Goal: Task Accomplishment & Management: Use online tool/utility

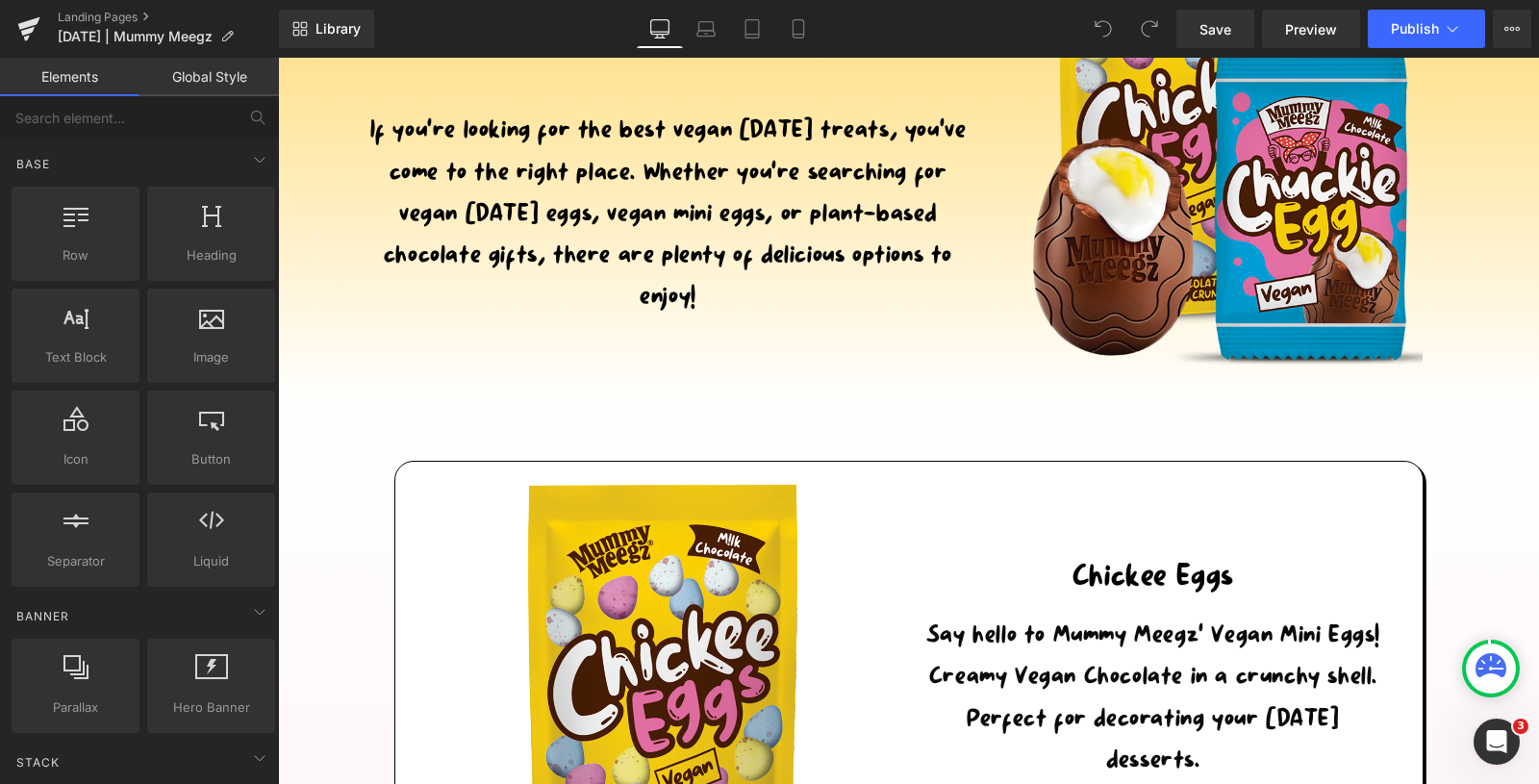
scroll to position [613, 0]
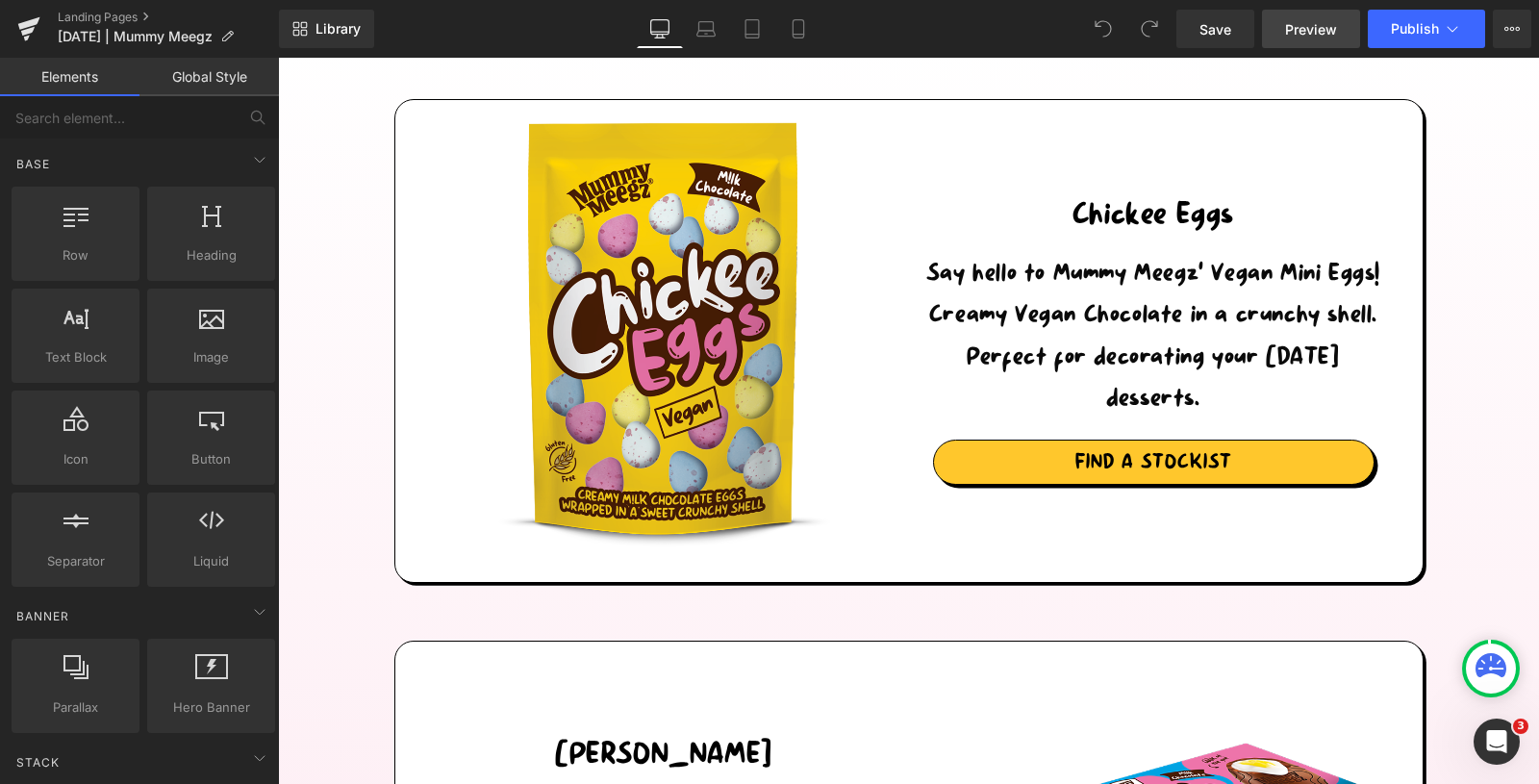
click at [1305, 19] on span "Preview" at bounding box center [1311, 29] width 52 height 20
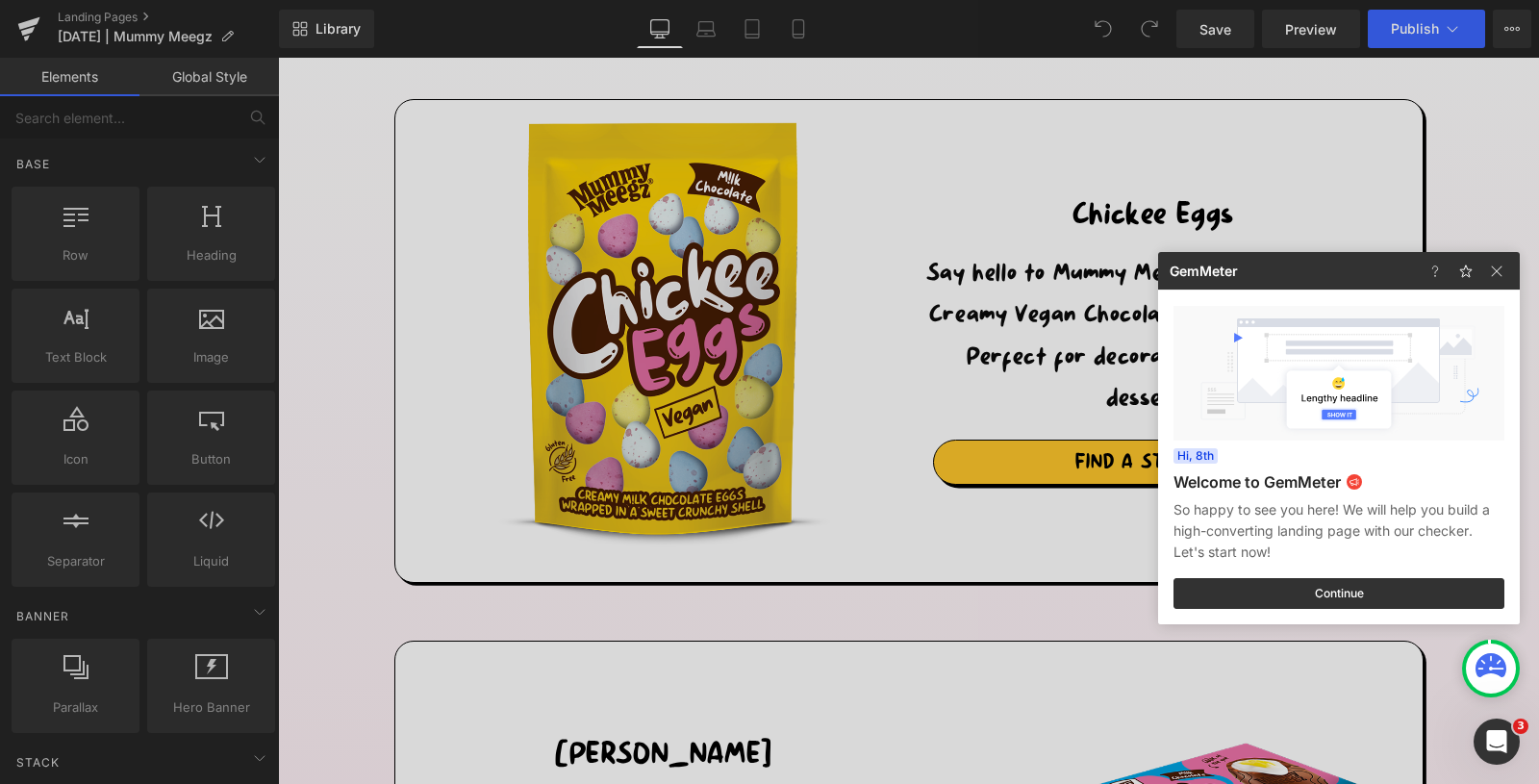
click at [21, 28] on div at bounding box center [770, 392] width 1539 height 784
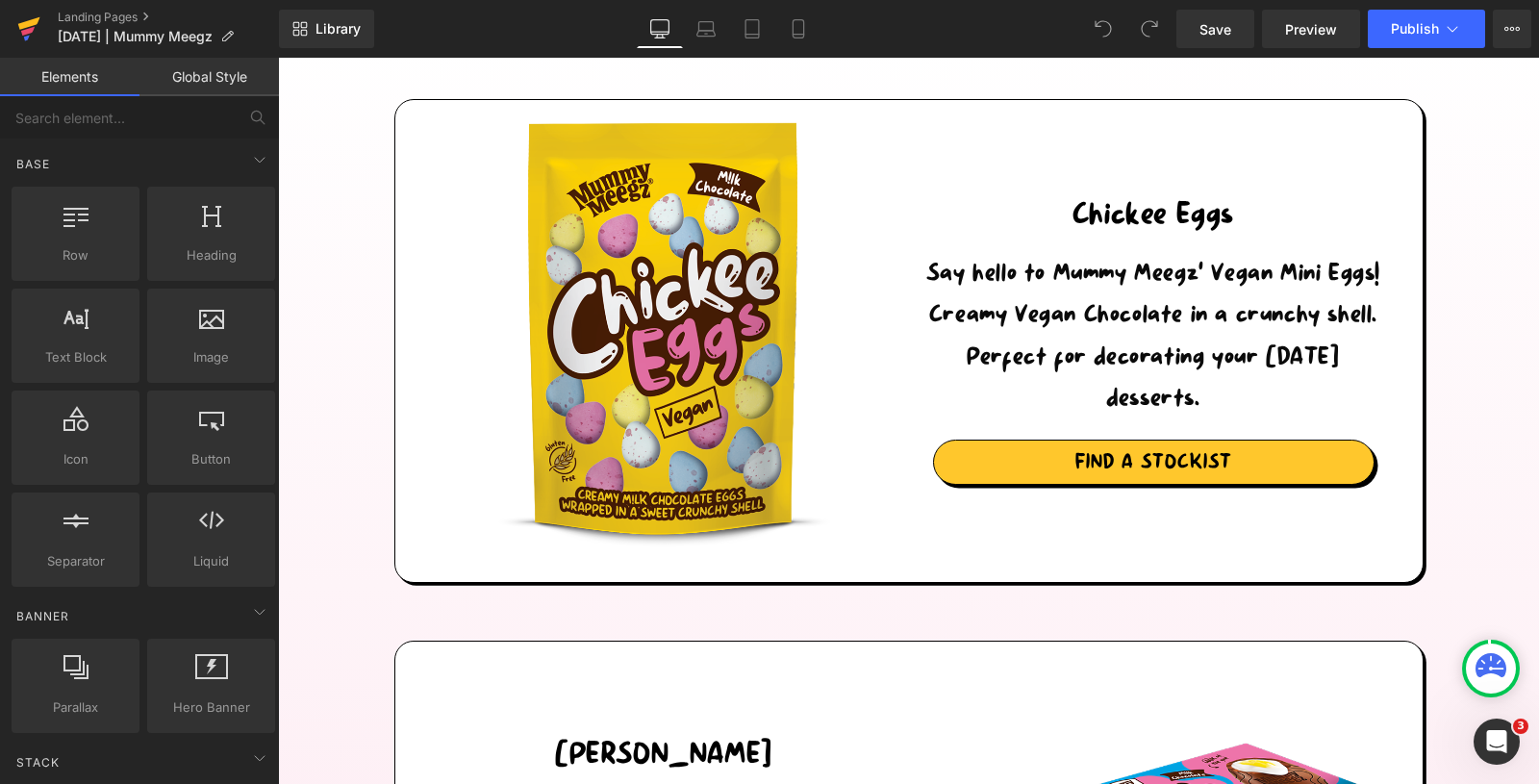
click at [30, 25] on icon at bounding box center [30, 24] width 22 height 13
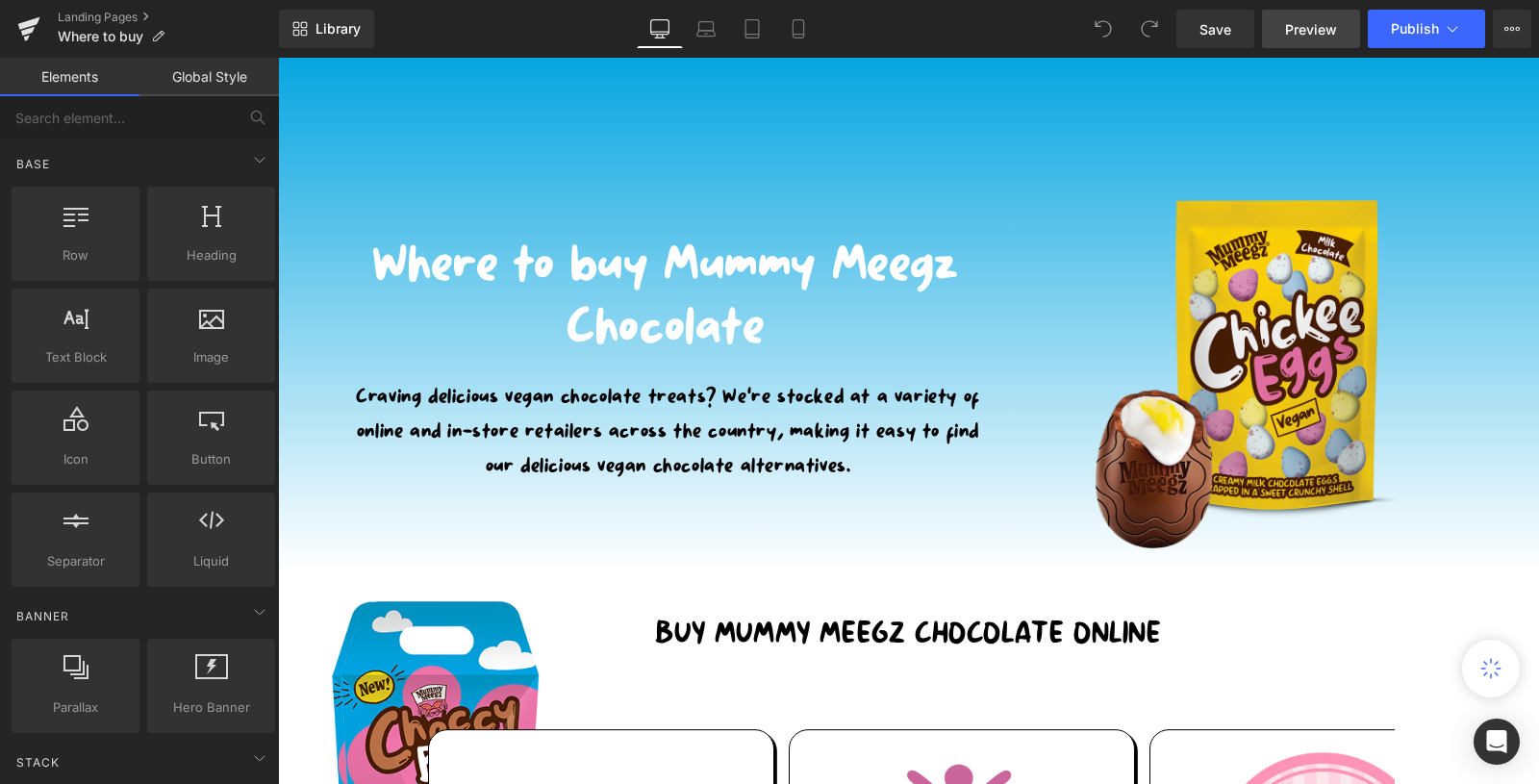
click at [1316, 29] on span "Preview" at bounding box center [1311, 29] width 52 height 20
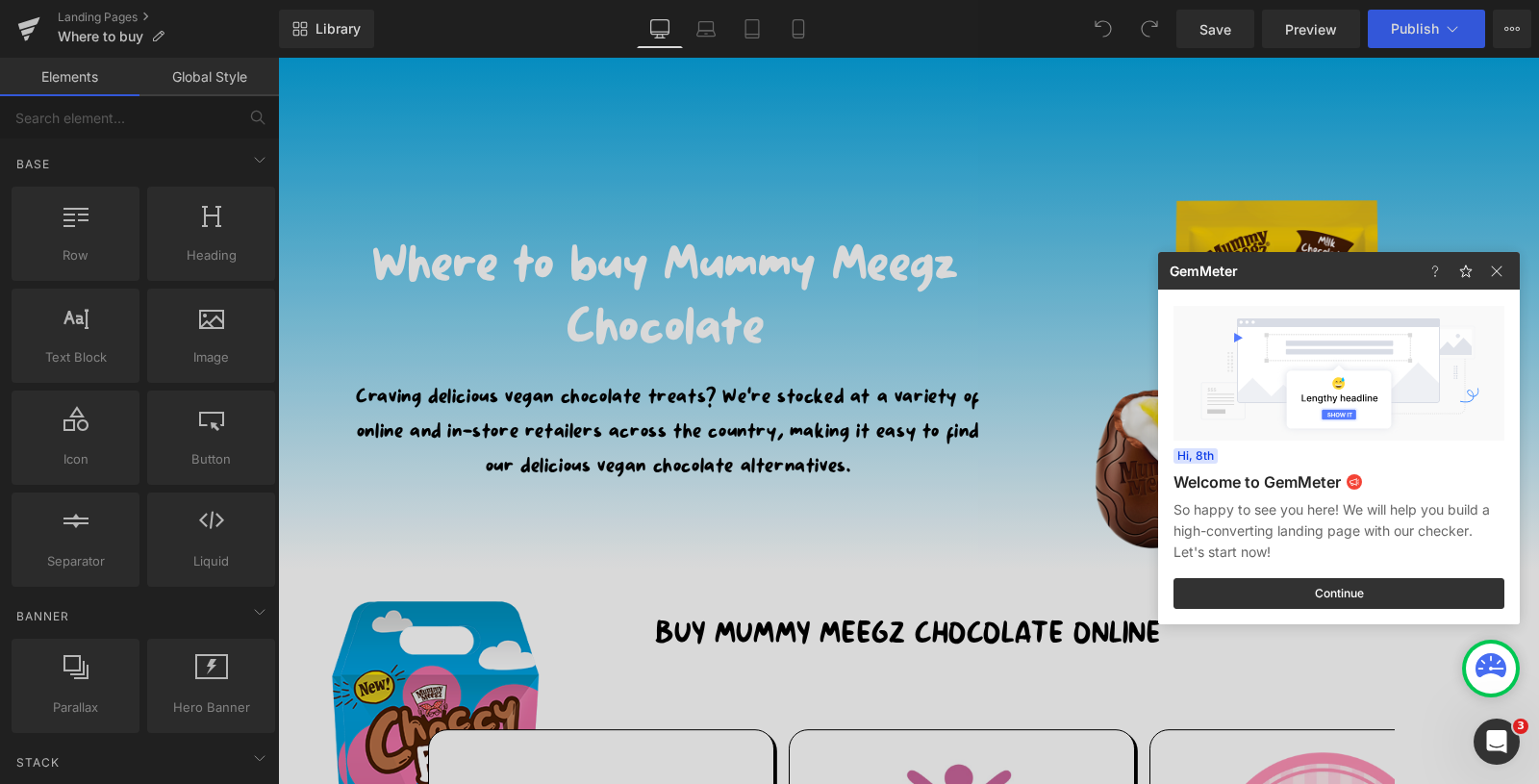
click at [903, 168] on div at bounding box center [770, 392] width 1539 height 784
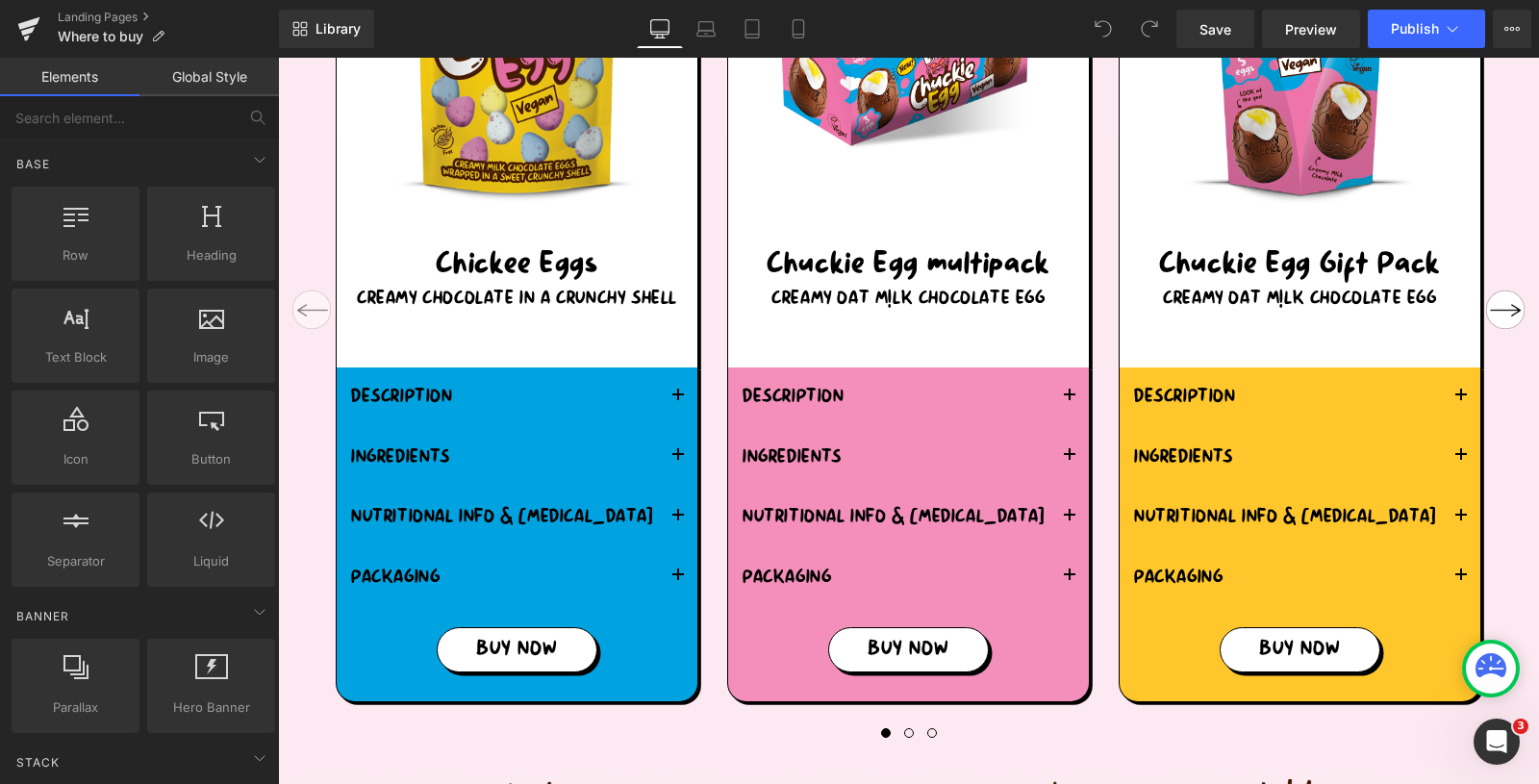
scroll to position [2075, 0]
